Goal: Information Seeking & Learning: Learn about a topic

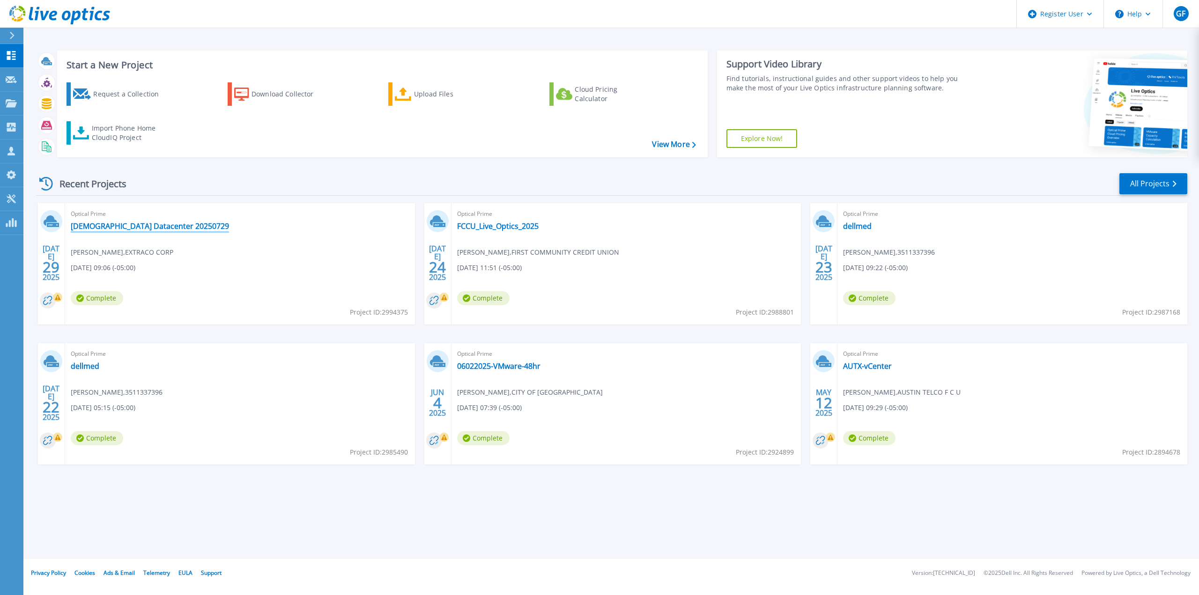
click at [126, 227] on link "[DEMOGRAPHIC_DATA] Datacenter 20250729" at bounding box center [150, 226] width 158 height 9
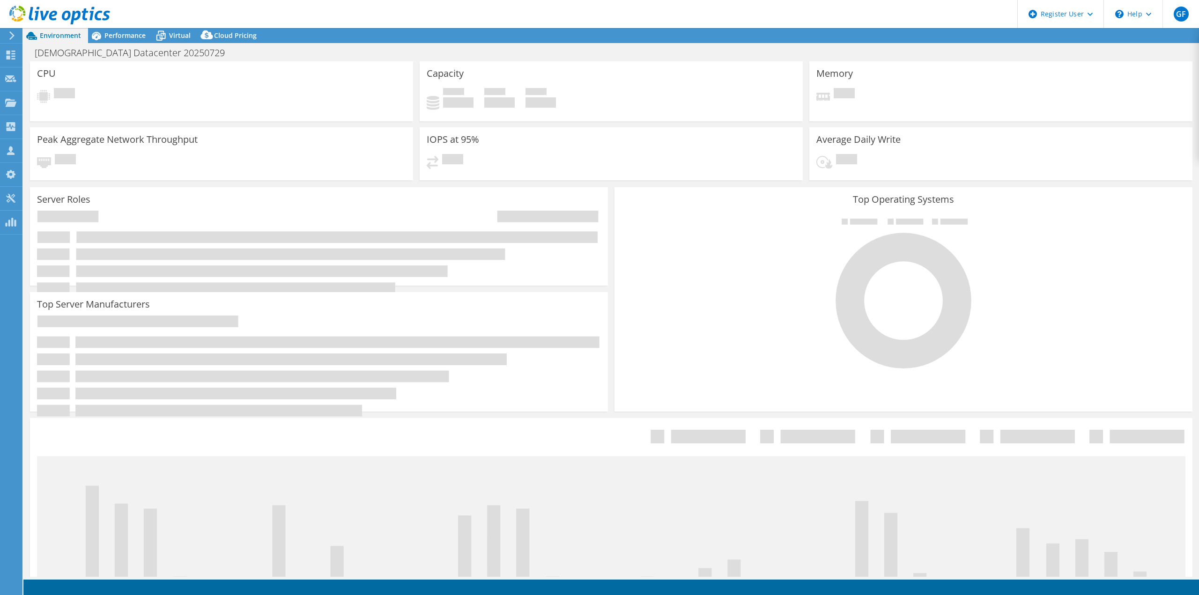
select select "USD"
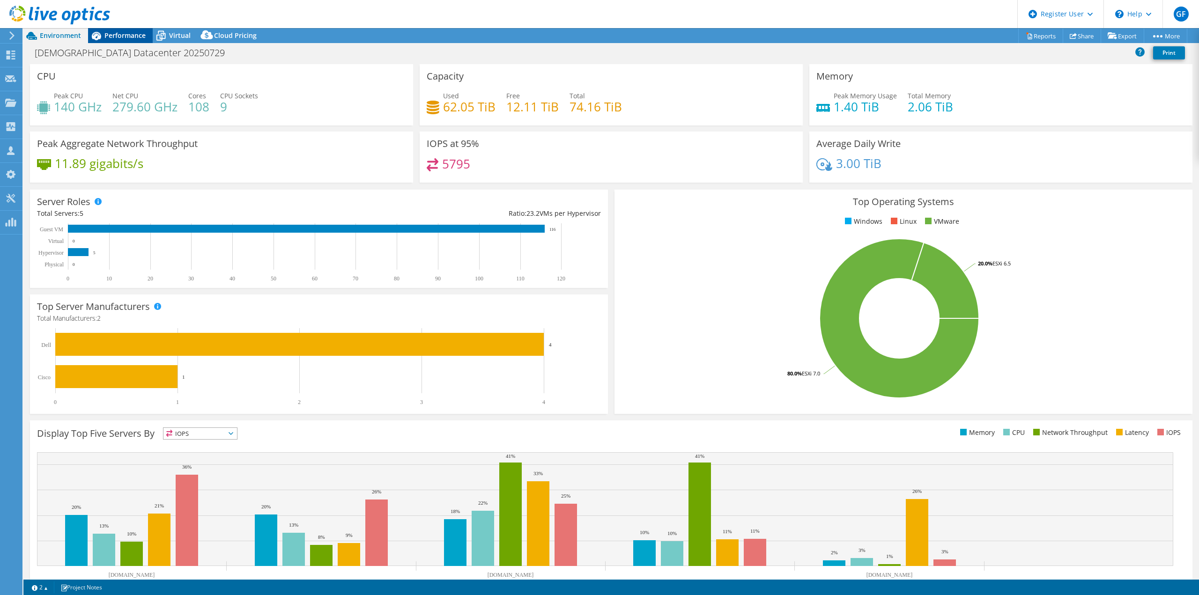
click at [149, 34] on div "Performance" at bounding box center [120, 35] width 65 height 15
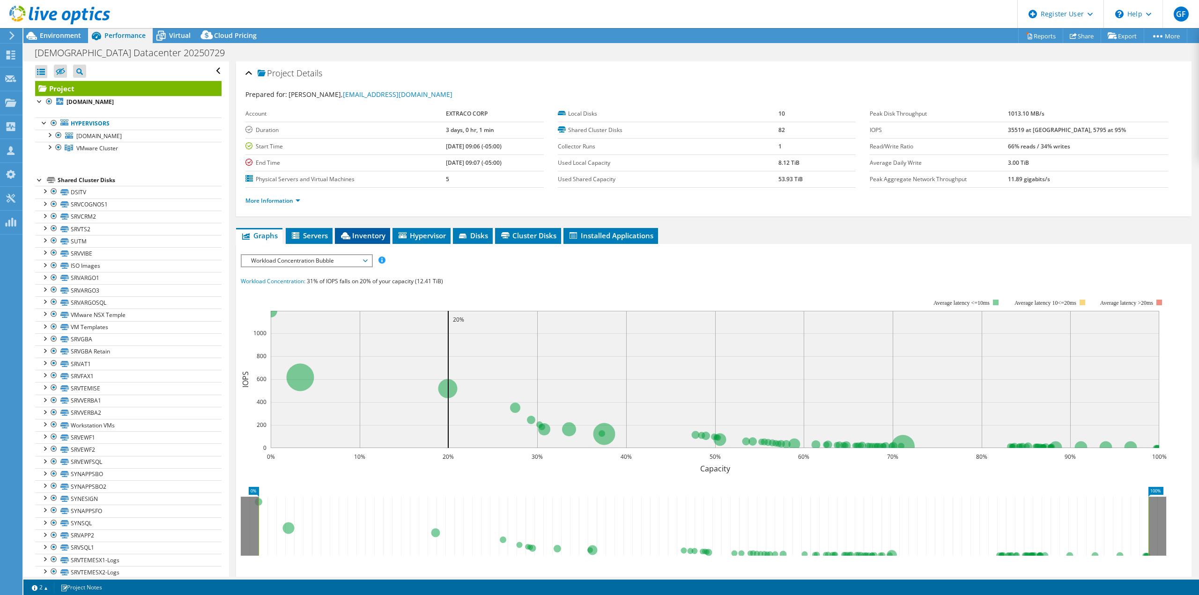
click at [380, 236] on span "Inventory" at bounding box center [363, 235] width 46 height 9
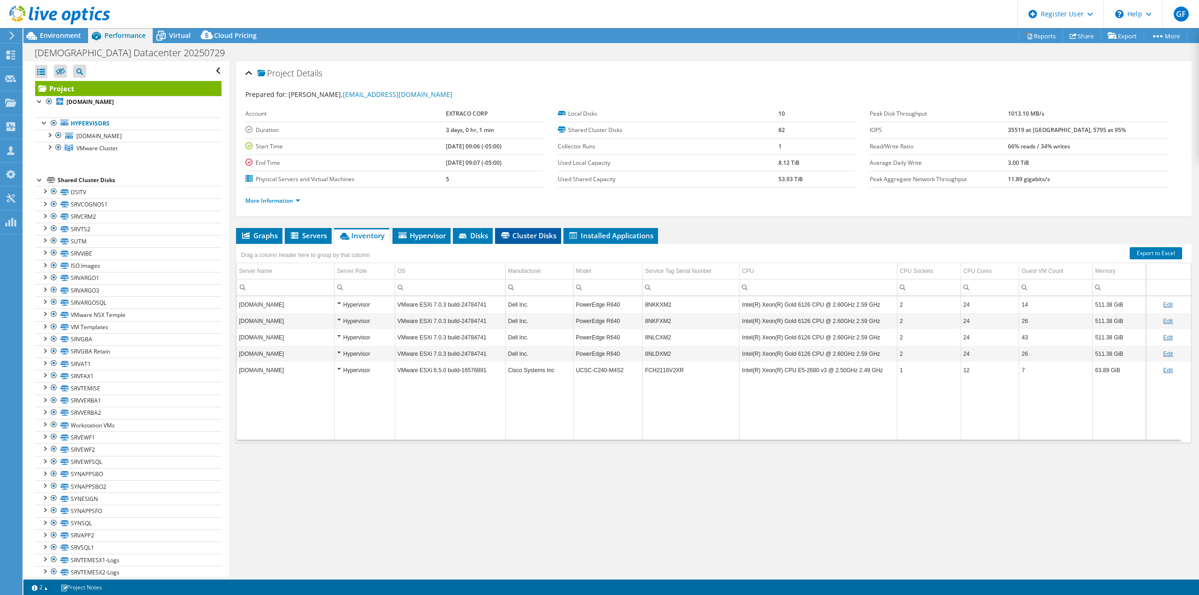
click at [527, 238] on span "Cluster Disks" at bounding box center [528, 235] width 57 height 9
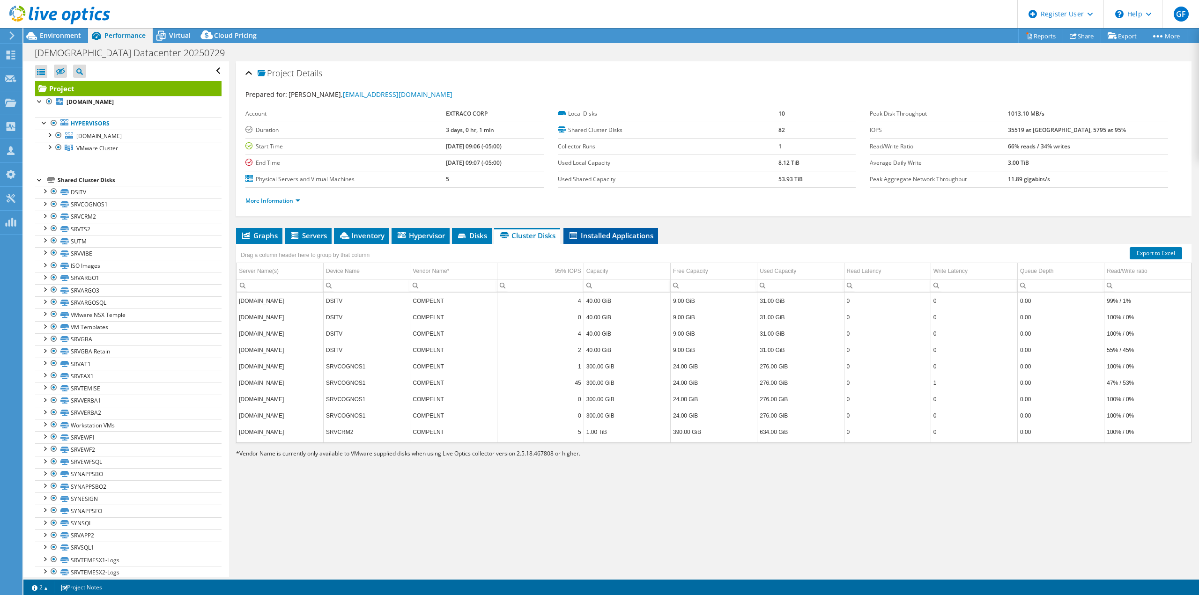
click at [615, 231] on span "Installed Applications" at bounding box center [610, 235] width 85 height 9
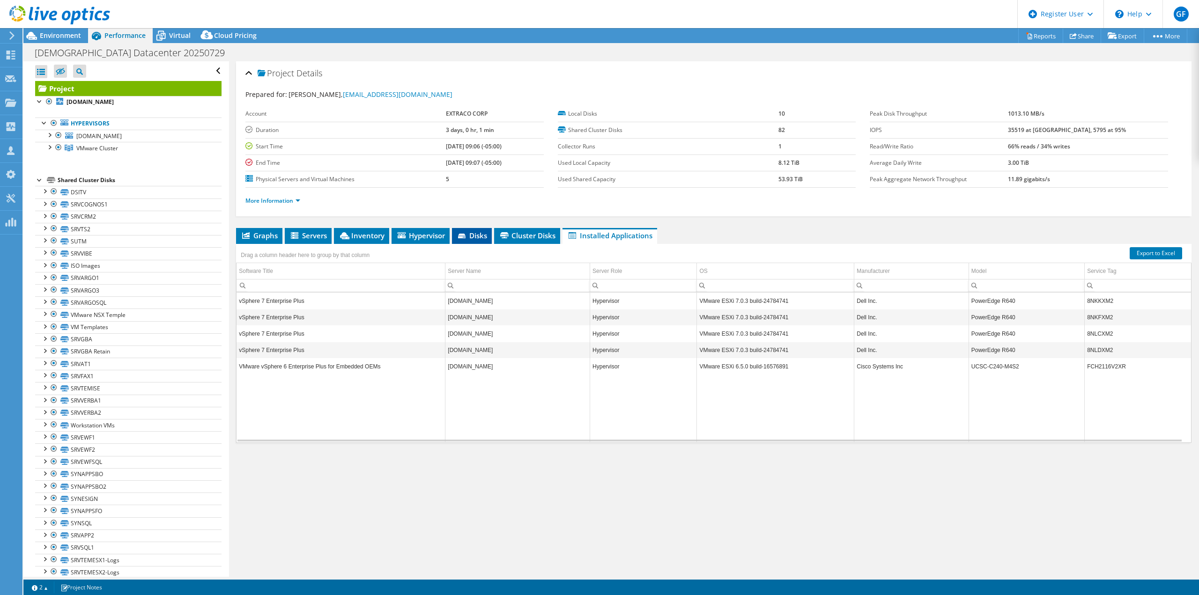
drag, startPoint x: 474, startPoint y: 224, endPoint x: 473, endPoint y: 230, distance: 5.7
click at [474, 224] on div "Project Details Prepared for: [PERSON_NAME], [EMAIL_ADDRESS][DOMAIN_NAME] Accou…" at bounding box center [714, 319] width 970 height 516
click at [472, 233] on span "Disks" at bounding box center [472, 235] width 30 height 9
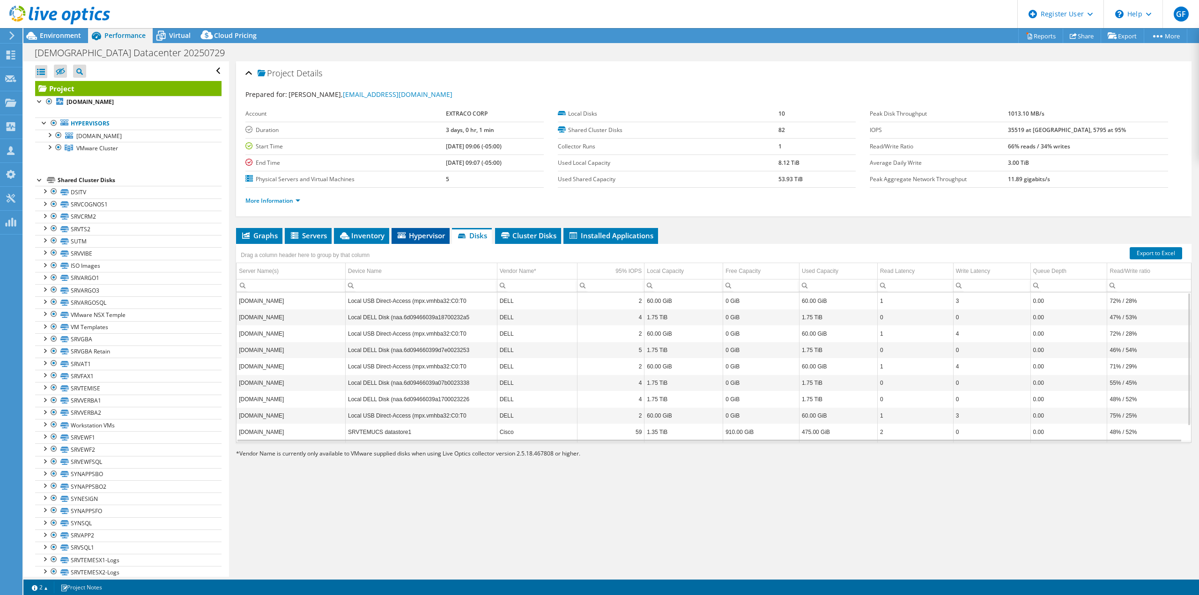
click at [427, 240] on span "Hypervisor" at bounding box center [420, 235] width 49 height 9
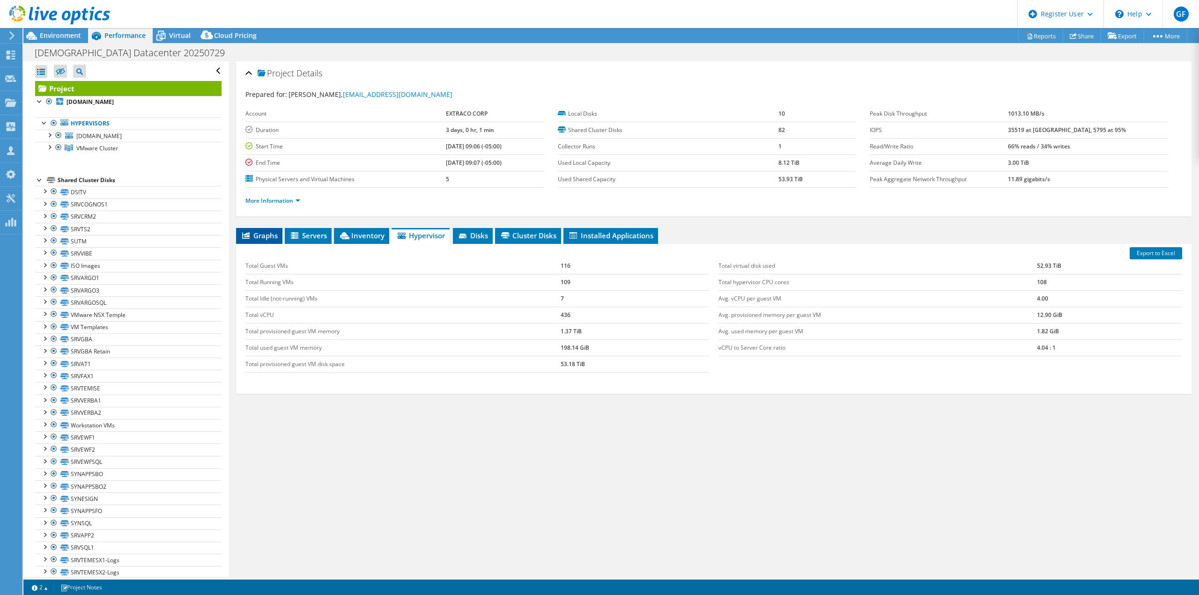
click at [263, 234] on span "Graphs" at bounding box center [259, 235] width 37 height 9
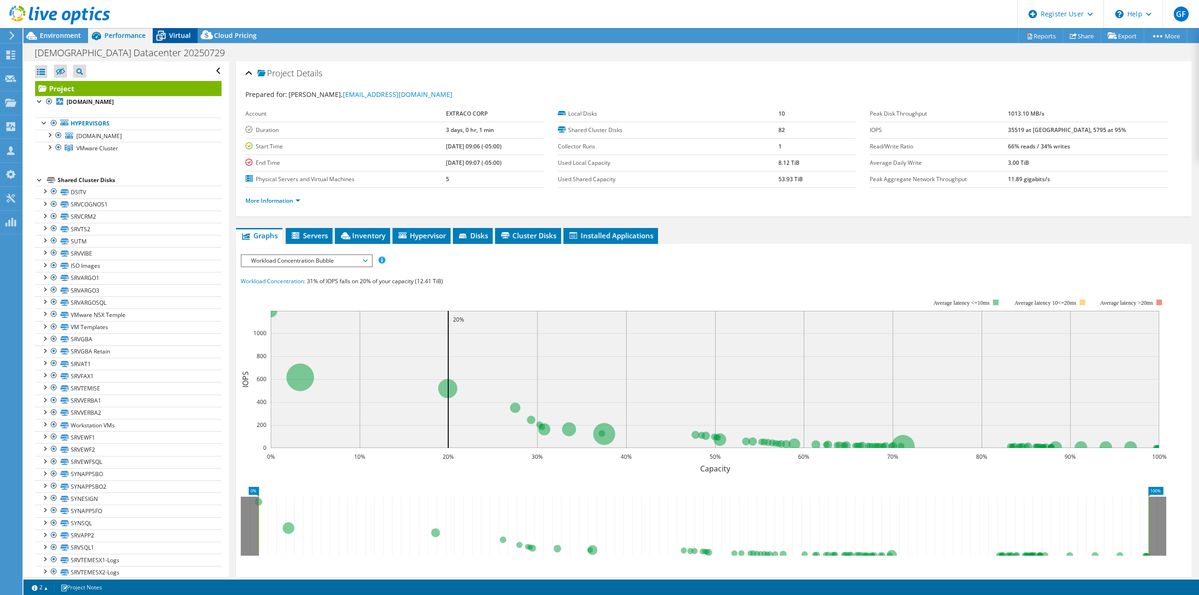
click at [179, 33] on span "Virtual" at bounding box center [180, 35] width 22 height 9
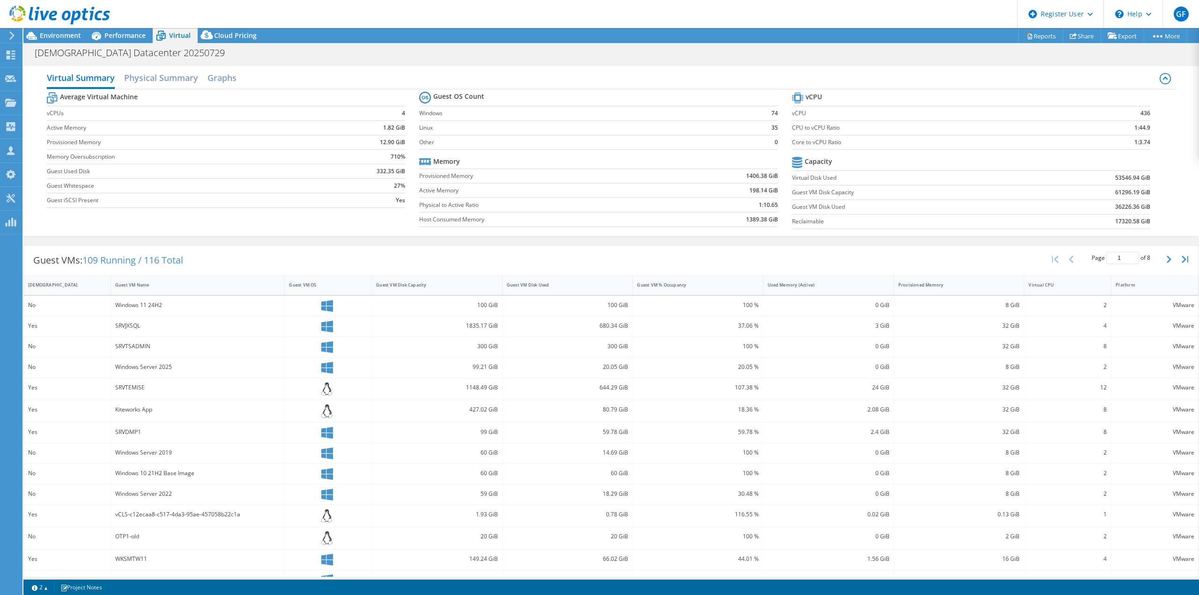
click at [793, 141] on label "Core to vCPU Ratio" at bounding box center [930, 142] width 277 height 9
click at [918, 149] on td "Core to vCPU Ratio" at bounding box center [930, 142] width 277 height 15
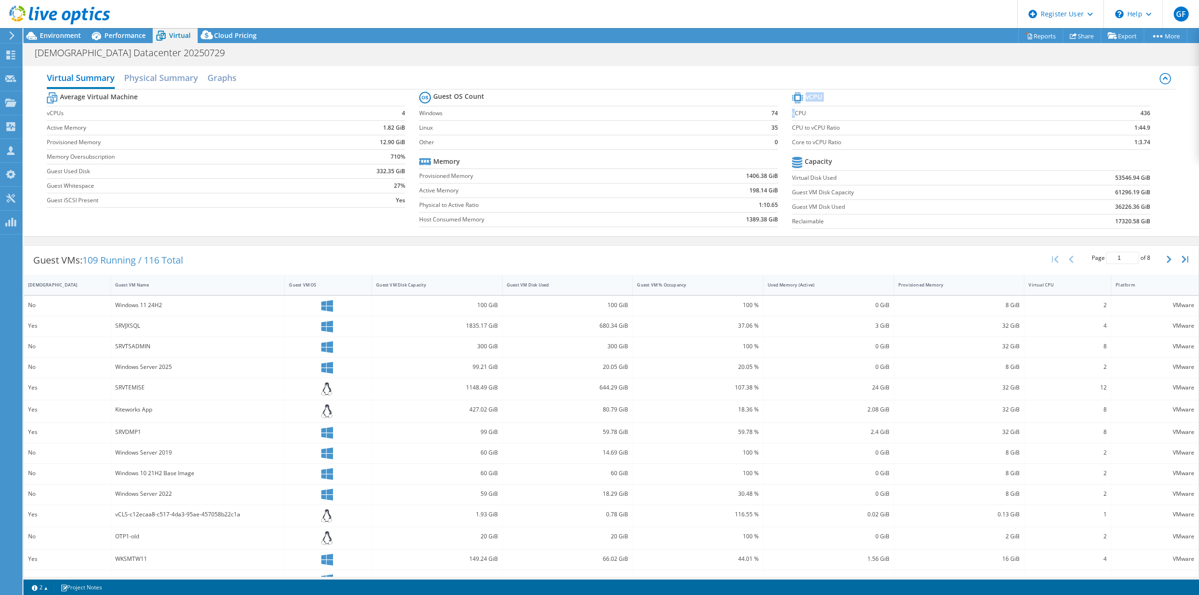
drag, startPoint x: 790, startPoint y: 113, endPoint x: 1144, endPoint y: 149, distance: 356.0
click at [1144, 149] on section "vCPU vCPU 436 CPU to vCPU Ratio 1:44.9 Core to vCPU Ratio 1:3.74 Capacity Virtu…" at bounding box center [978, 162] width 372 height 144
click at [1148, 157] on section "vCPU vCPU 436 CPU to vCPU Ratio 1:44.9 Core to vCPU Ratio 1:3.74 Capacity Virtu…" at bounding box center [978, 162] width 372 height 144
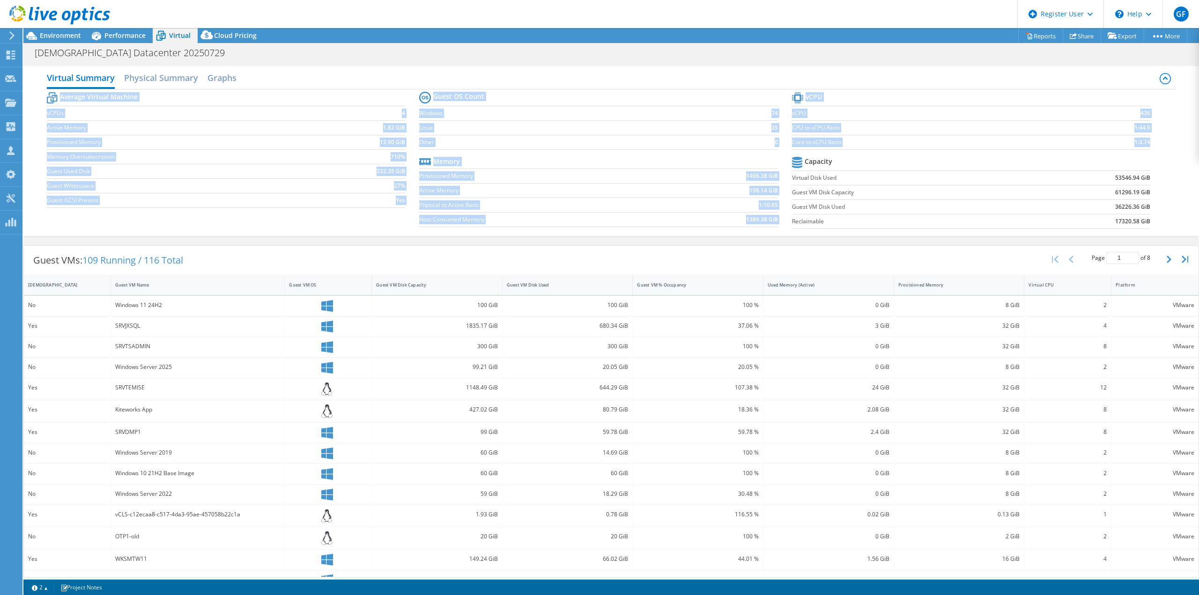
drag, startPoint x: 1172, startPoint y: 143, endPoint x: 931, endPoint y: 87, distance: 247.3
click at [932, 87] on div "Virtual Summary Physical Summary Graphs Average Virtual Machine vCPUs 4 Active …" at bounding box center [611, 151] width 1176 height 170
click at [885, 108] on td "vCPU" at bounding box center [930, 113] width 277 height 15
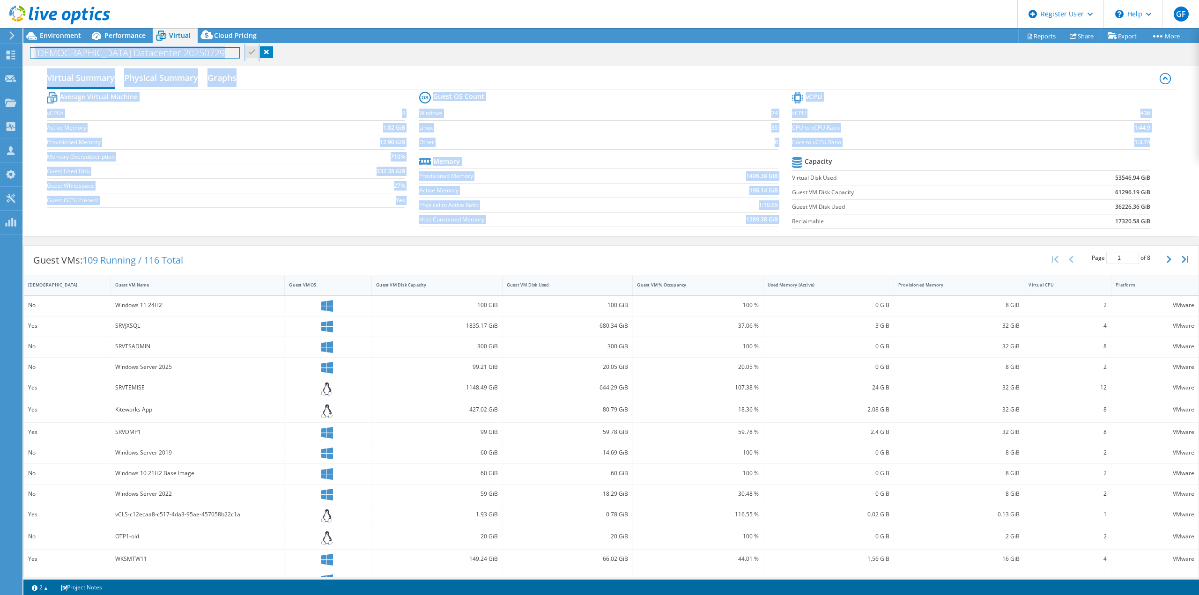
drag, startPoint x: 1166, startPoint y: 226, endPoint x: 611, endPoint y: 191, distance: 556.2
click at [606, 194] on div "Average Virtual Machine vCPUs 4 Active Memory 1.82 GiB Provisioned Memory 12.90…" at bounding box center [611, 161] width 1129 height 144
click at [611, 189] on label "Active Memory" at bounding box center [542, 190] width 246 height 9
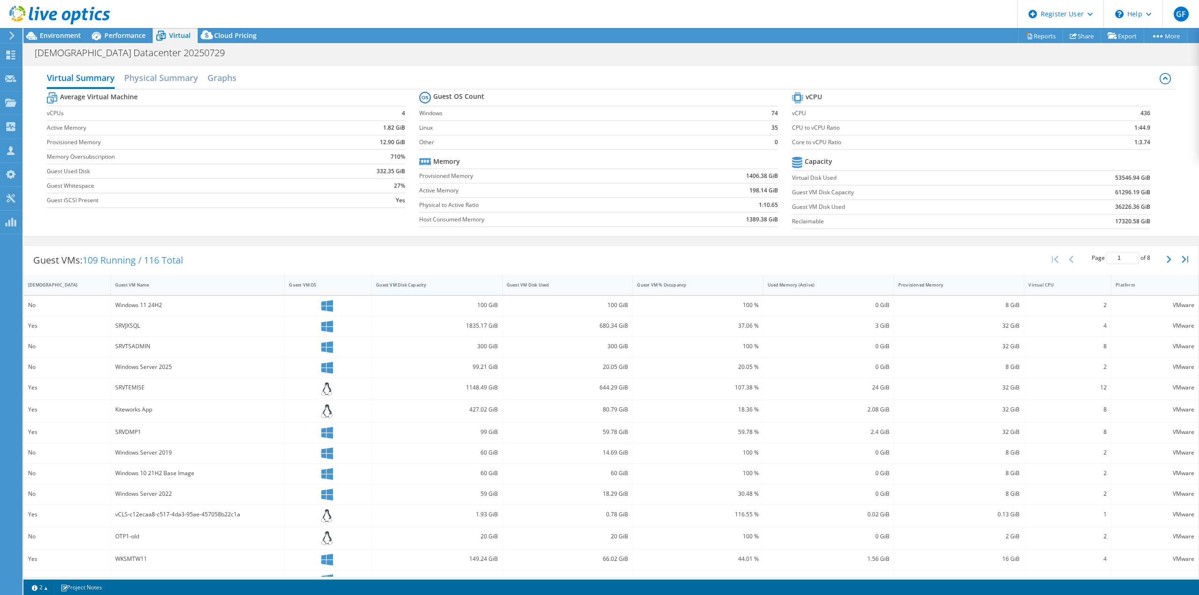
click at [454, 281] on div "Guest VM Disk Capacity" at bounding box center [431, 285] width 119 height 15
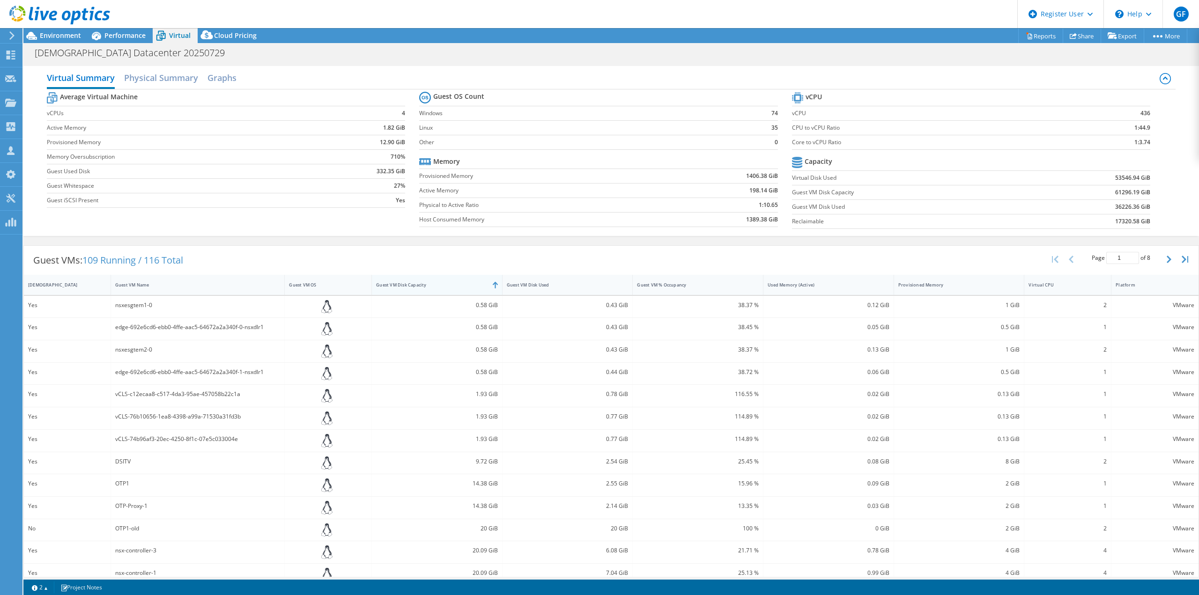
click at [454, 281] on div "Guest VM Disk Capacity" at bounding box center [431, 285] width 119 height 15
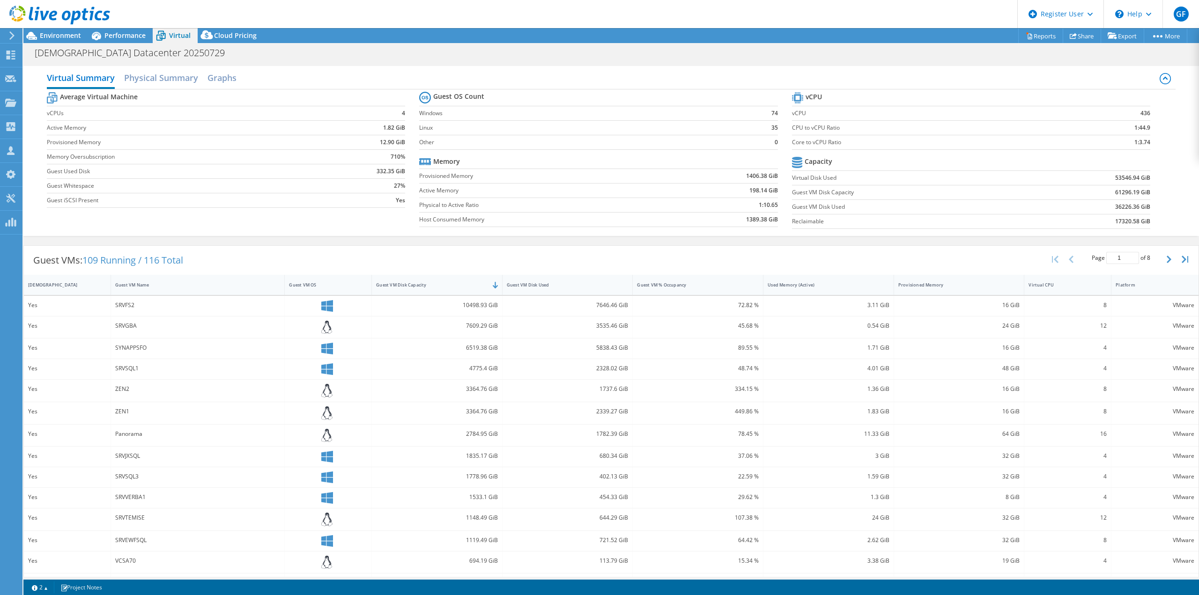
click at [844, 222] on label "Reclaimable" at bounding box center [909, 221] width 235 height 9
click at [1042, 223] on td "17320.58 GiB" at bounding box center [1088, 221] width 124 height 15
